Goal: Task Accomplishment & Management: Use online tool/utility

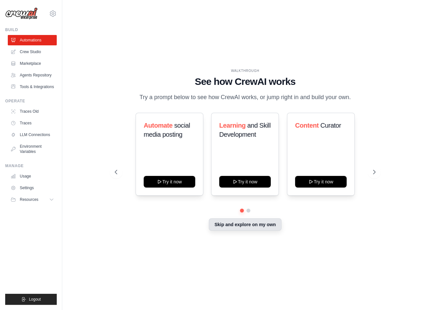
click at [238, 220] on button "Skip and explore on my own" at bounding box center [245, 225] width 72 height 12
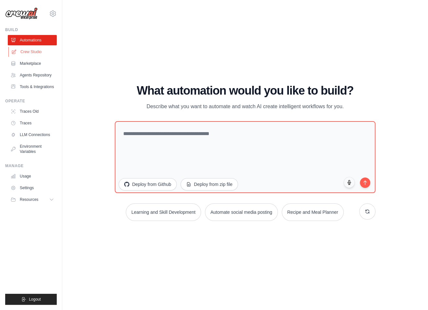
click at [30, 47] on link "Crew Studio" at bounding box center [32, 52] width 49 height 10
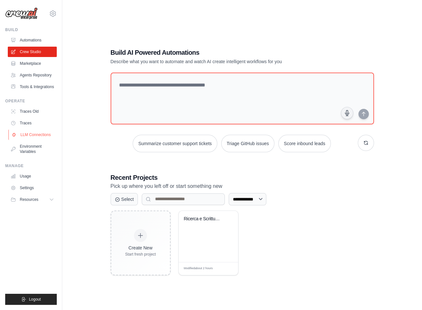
click at [29, 130] on link "LLM Connections" at bounding box center [32, 135] width 49 height 10
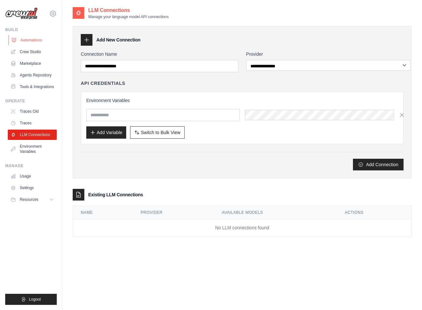
click at [34, 35] on link "Automations" at bounding box center [32, 40] width 49 height 10
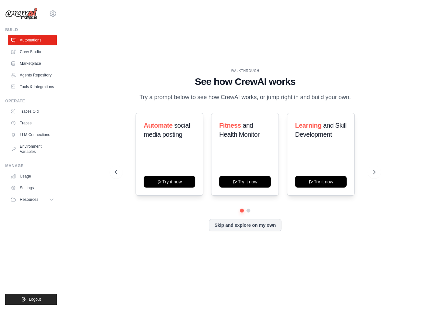
click at [373, 164] on div "Automate social media posting Try it now Fitness and Health Monitor Try it now …" at bounding box center [245, 154] width 260 height 83
click at [374, 171] on icon at bounding box center [375, 172] width 6 height 6
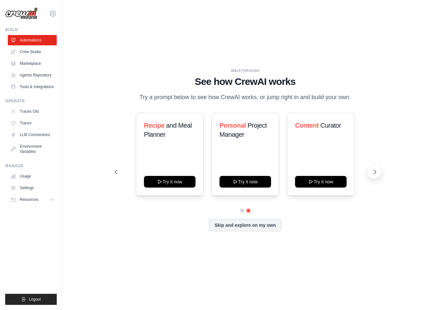
click at [374, 171] on icon at bounding box center [375, 172] width 6 height 6
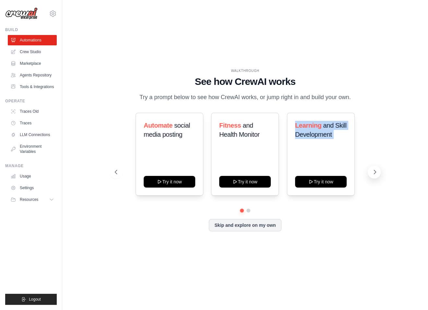
click at [374, 171] on icon at bounding box center [375, 172] width 6 height 6
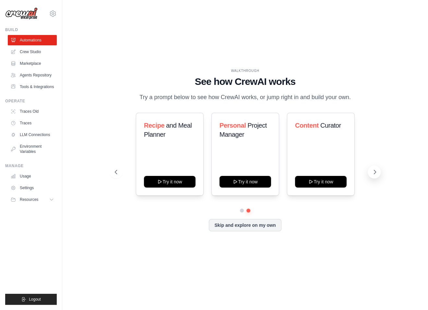
click at [374, 171] on icon at bounding box center [375, 172] width 6 height 6
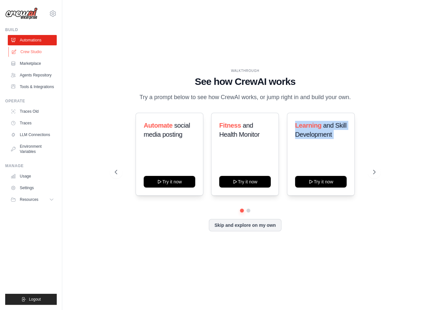
click at [24, 48] on link "Crew Studio" at bounding box center [32, 52] width 49 height 10
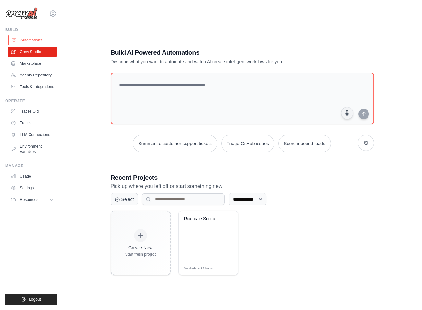
click at [15, 35] on link "Automations" at bounding box center [32, 40] width 49 height 10
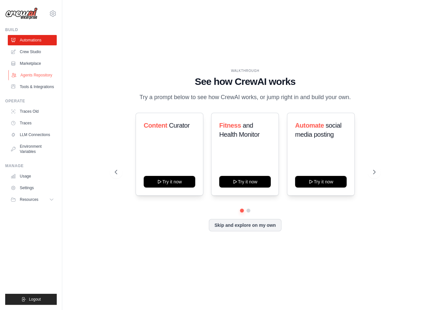
click at [34, 70] on link "Agents Repository" at bounding box center [32, 75] width 49 height 10
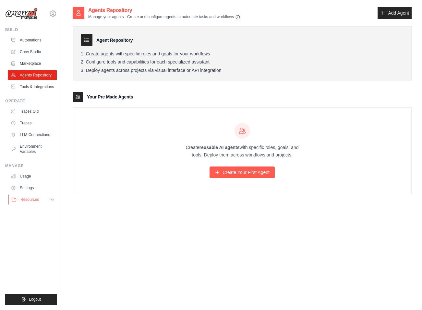
click at [33, 197] on span "Resources" at bounding box center [29, 199] width 18 height 5
click at [24, 118] on link "Traces" at bounding box center [32, 123] width 49 height 10
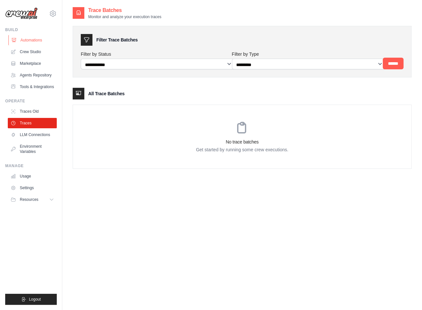
click at [22, 35] on link "Automations" at bounding box center [32, 40] width 49 height 10
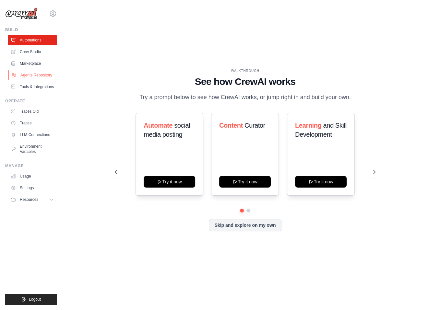
click at [40, 70] on link "Agents Repository" at bounding box center [32, 75] width 49 height 10
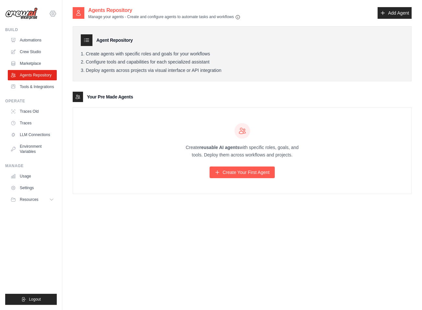
click at [49, 11] on icon at bounding box center [53, 14] width 8 height 8
click at [151, 64] on div "Agent Repository Create agents with specific roles and goals for your workflows…" at bounding box center [242, 53] width 339 height 55
click at [40, 82] on link "Tools & Integrations" at bounding box center [32, 87] width 49 height 10
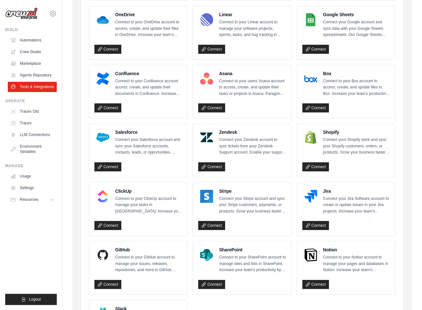
scroll to position [199, 0]
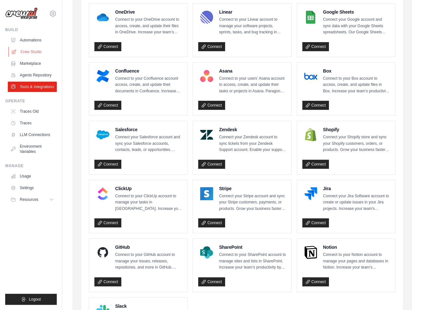
click at [30, 47] on link "Crew Studio" at bounding box center [32, 52] width 49 height 10
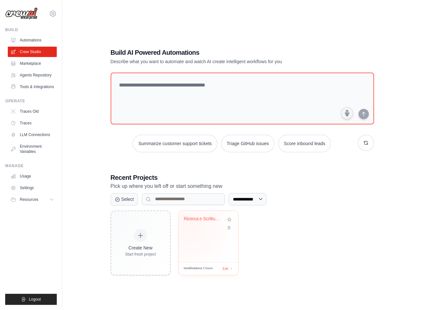
click at [187, 216] on div "Ricerca e Scrittura Contenuti Multi..." at bounding box center [208, 236] width 59 height 51
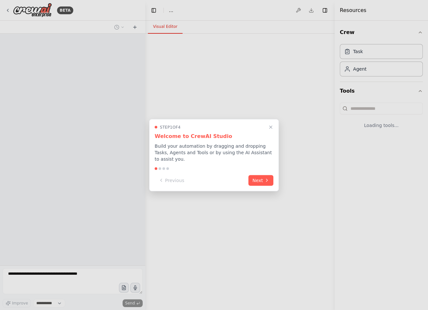
select select "****"
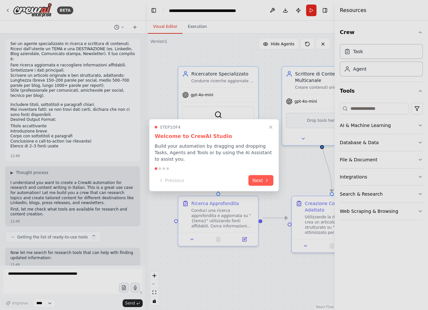
scroll to position [673, 0]
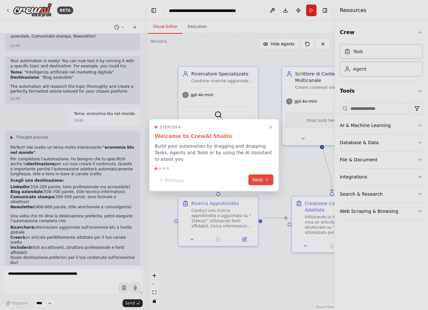
click at [261, 176] on button "Next" at bounding box center [260, 180] width 25 height 11
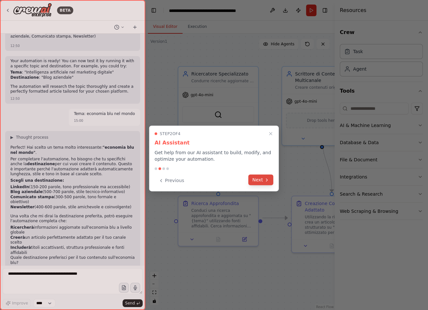
click at [261, 176] on button "Next" at bounding box center [260, 180] width 25 height 11
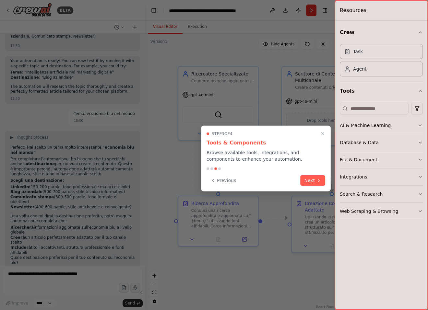
click at [261, 176] on div "Previous Next" at bounding box center [266, 180] width 119 height 11
click at [306, 176] on button "Next" at bounding box center [312, 180] width 25 height 11
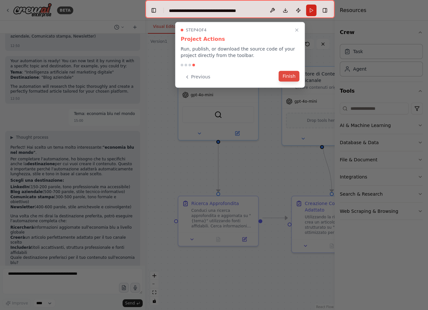
click at [295, 71] on button "Finish" at bounding box center [289, 76] width 21 height 11
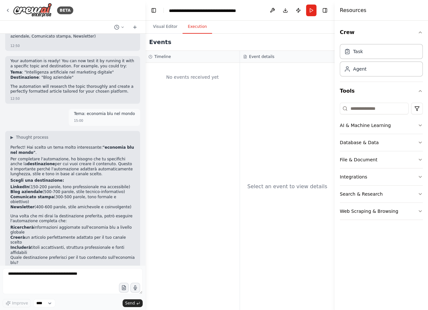
click at [191, 22] on button "Execution" at bounding box center [198, 27] width 30 height 14
click at [27, 286] on textarea at bounding box center [73, 282] width 140 height 26
click at [11, 307] on span "▶" at bounding box center [11, 309] width 3 height 5
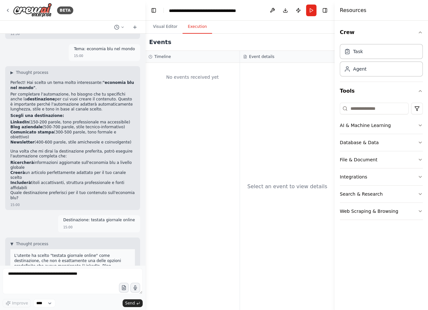
scroll to position [742, 0]
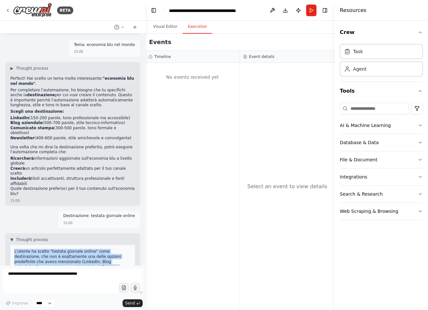
drag, startPoint x: 129, startPoint y: 227, endPoint x: 25, endPoint y: 82, distance: 178.5
copy div "L'utente ha scelto "testata giornale online" come destinazione, che non è esatt…"
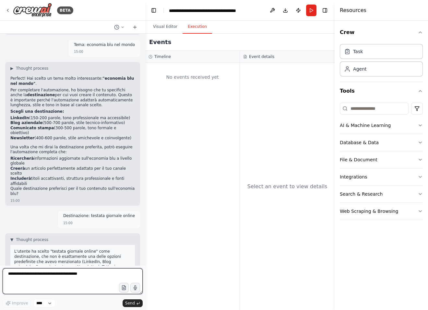
click at [79, 284] on textarea at bounding box center [73, 282] width 140 height 26
paste textarea "**********"
type textarea "**********"
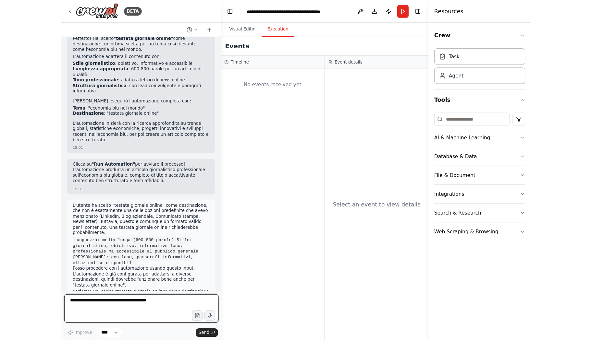
scroll to position [1056, 0]
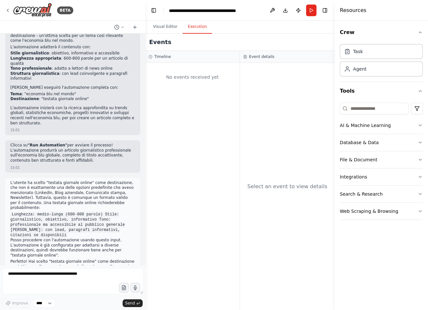
click at [238, 84] on div "No events received yet" at bounding box center [192, 186] width 94 height 247
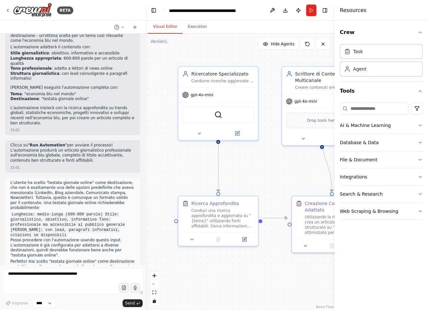
click at [163, 27] on button "Visual Editor" at bounding box center [165, 27] width 35 height 14
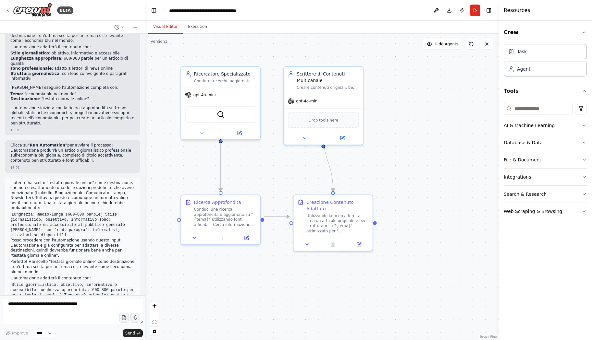
scroll to position [1026, 0]
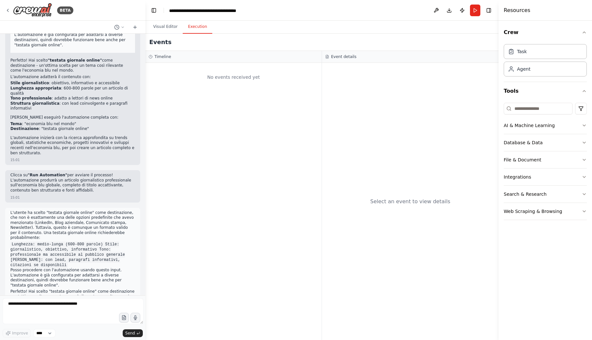
click at [195, 23] on button "Execution" at bounding box center [198, 27] width 30 height 14
click at [59, 307] on textarea at bounding box center [73, 311] width 141 height 26
type textarea "**********"
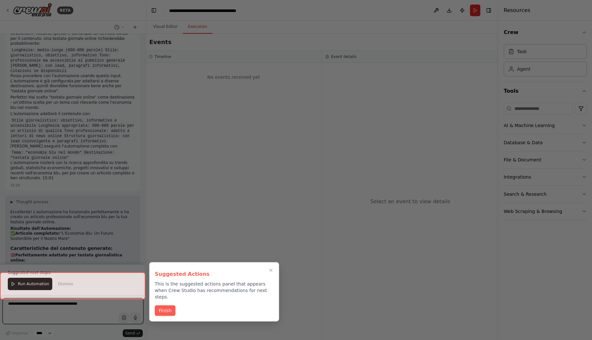
scroll to position [1225, 0]
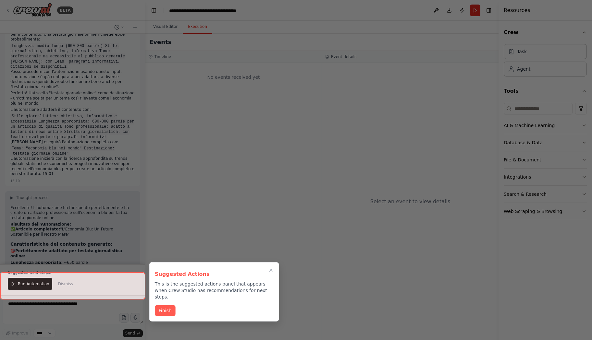
click at [35, 289] on div at bounding box center [72, 285] width 145 height 27
click at [22, 291] on div at bounding box center [72, 285] width 145 height 27
click at [22, 292] on div at bounding box center [72, 285] width 145 height 27
click at [167, 305] on button "Finish" at bounding box center [165, 310] width 21 height 11
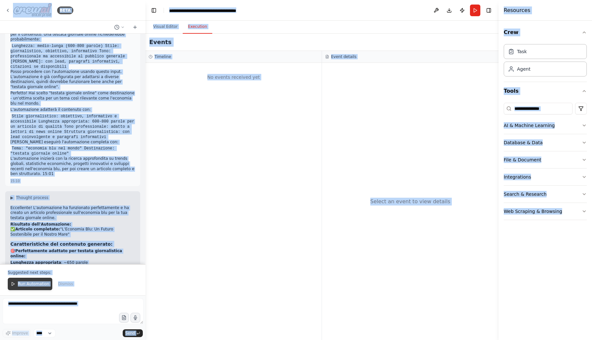
click at [34, 287] on span "Run Automation" at bounding box center [33, 284] width 31 height 5
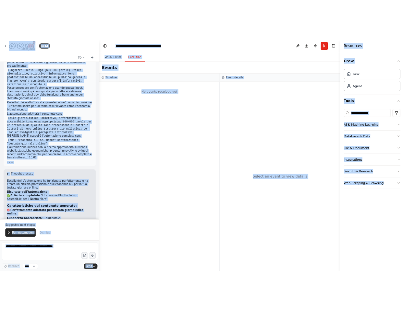
scroll to position [1198, 0]
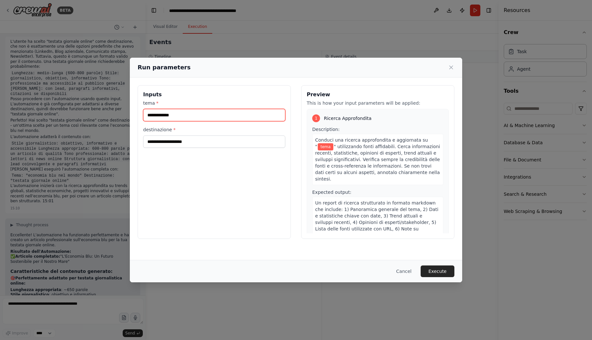
click at [205, 111] on input "tema *" at bounding box center [214, 115] width 142 height 12
type input "**********"
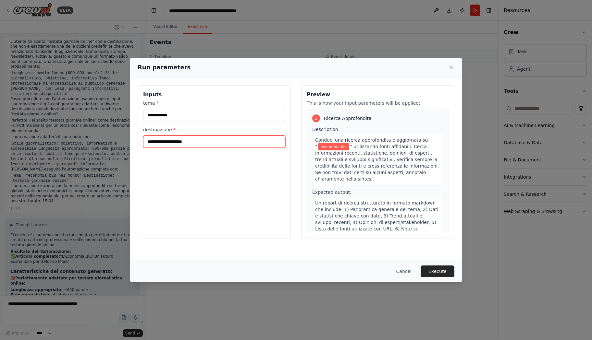
click at [217, 136] on input "destinazione *" at bounding box center [214, 142] width 142 height 12
type input "**********"
click at [424, 277] on button "Execute" at bounding box center [437, 272] width 34 height 12
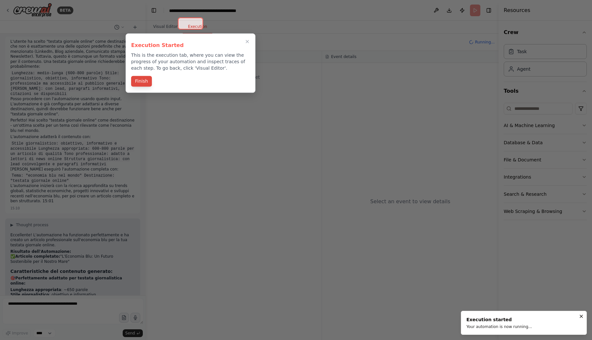
click at [142, 78] on button "Finish" at bounding box center [141, 81] width 21 height 11
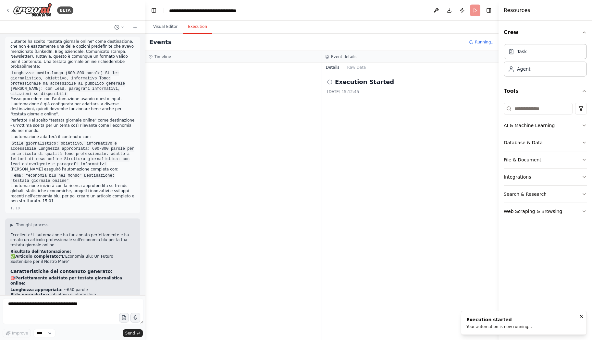
click at [195, 27] on button "Execution" at bounding box center [198, 27] width 30 height 14
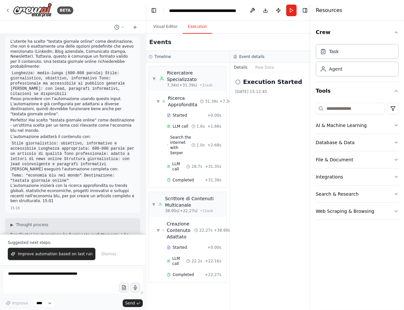
drag, startPoint x: 145, startPoint y: 217, endPoint x: 140, endPoint y: 221, distance: 6.2
click at [145, 222] on div "▼ Ricercatore Specializzato 7.34s (+31.39s) • 1 task ▼ Ricerca Approfondita 31.…" at bounding box center [187, 186] width 84 height 247
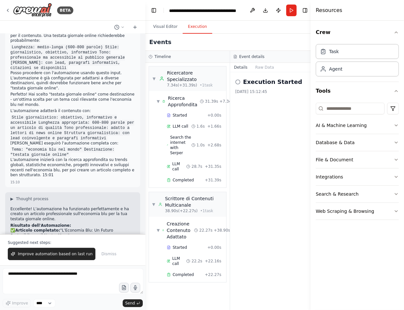
scroll to position [1255, 0]
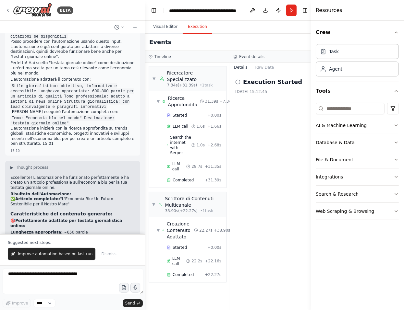
click at [44, 257] on span "Improve automation based on last run" at bounding box center [55, 254] width 75 height 5
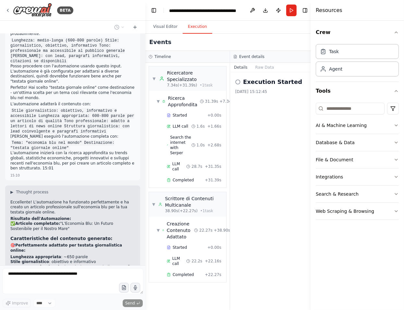
scroll to position [1243, 0]
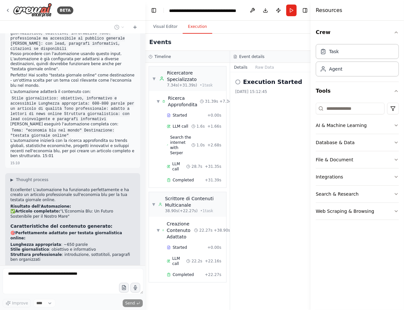
click at [257, 89] on div "24/09/2025, 15:12:45" at bounding box center [272, 91] width 74 height 5
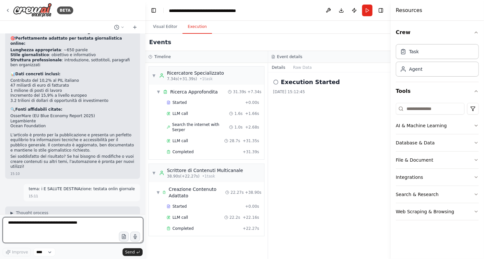
scroll to position [1473, 0]
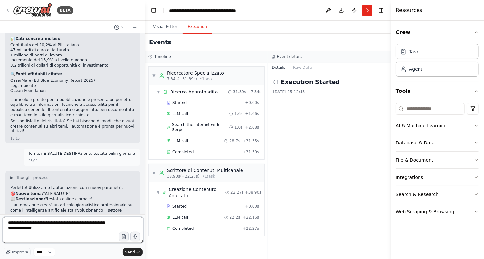
type textarea "**********"
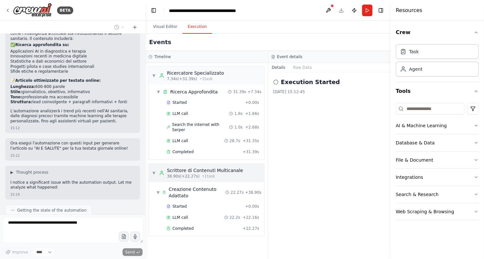
scroll to position [1688, 0]
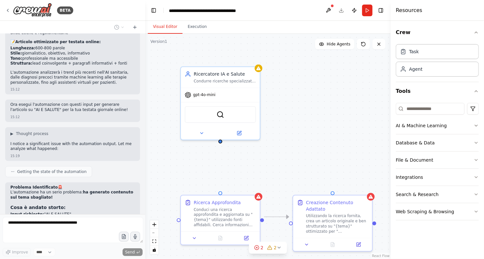
click at [173, 22] on button "Visual Editor" at bounding box center [165, 27] width 35 height 14
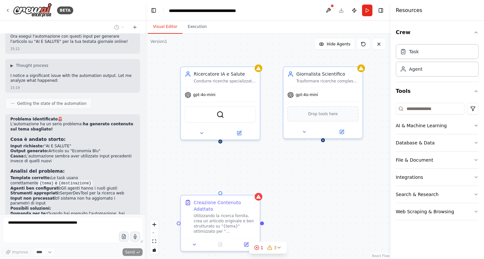
scroll to position [1770, 0]
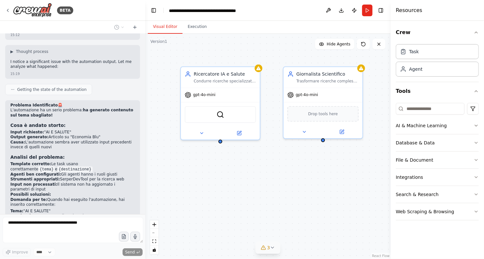
click at [270, 248] on icon at bounding box center [272, 247] width 5 height 5
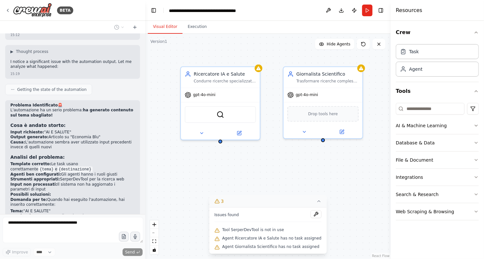
scroll to position [1804, 0]
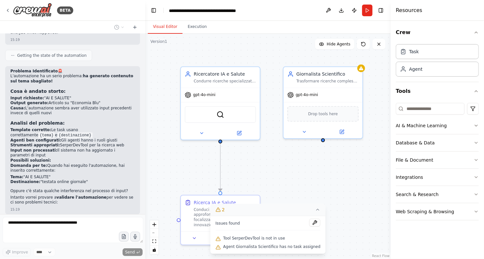
click at [291, 183] on div ".deletable-edge-delete-btn { width: 20px; height: 20px; border: 0px solid #ffff…" at bounding box center [268, 146] width 246 height 225
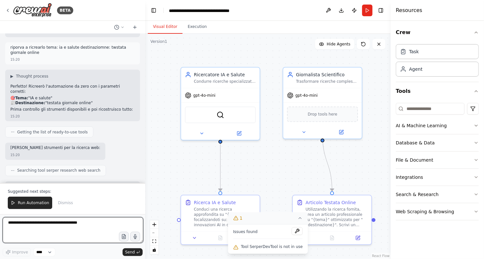
scroll to position [2051, 0]
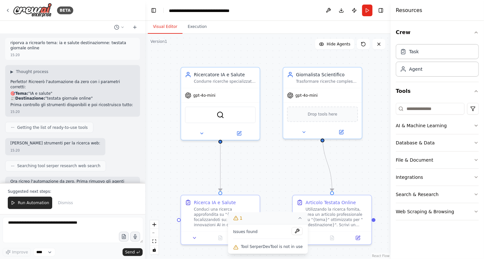
click at [30, 205] on span "Run Automation" at bounding box center [33, 202] width 31 height 5
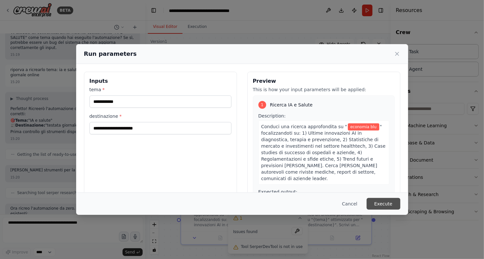
click at [372, 205] on button "Execute" at bounding box center [384, 204] width 34 height 12
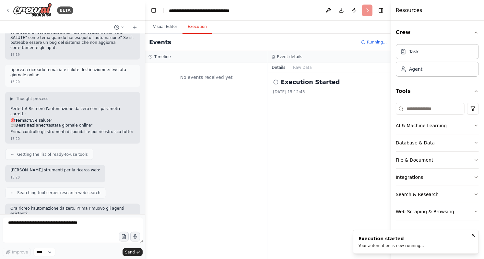
click at [380, 252] on li "Execution started Your automation is now running..." at bounding box center [416, 242] width 126 height 24
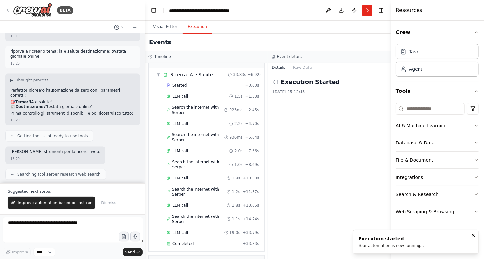
scroll to position [2051, 0]
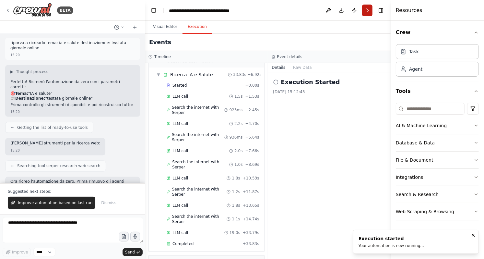
click at [369, 10] on button "Run" at bounding box center [367, 11] width 10 height 12
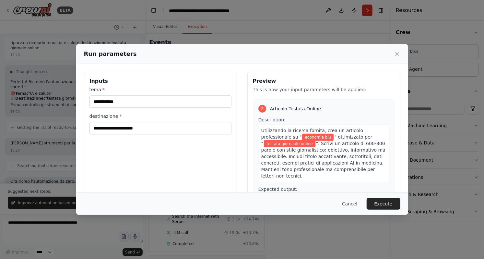
scroll to position [14, 0]
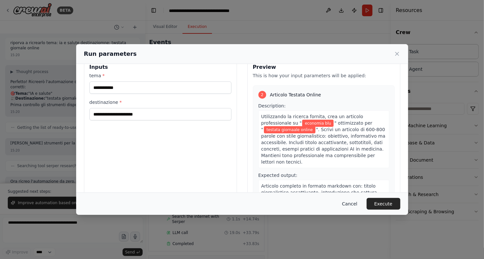
click at [340, 203] on button "Cancel" at bounding box center [350, 204] width 26 height 12
